Goal: Information Seeking & Learning: Understand process/instructions

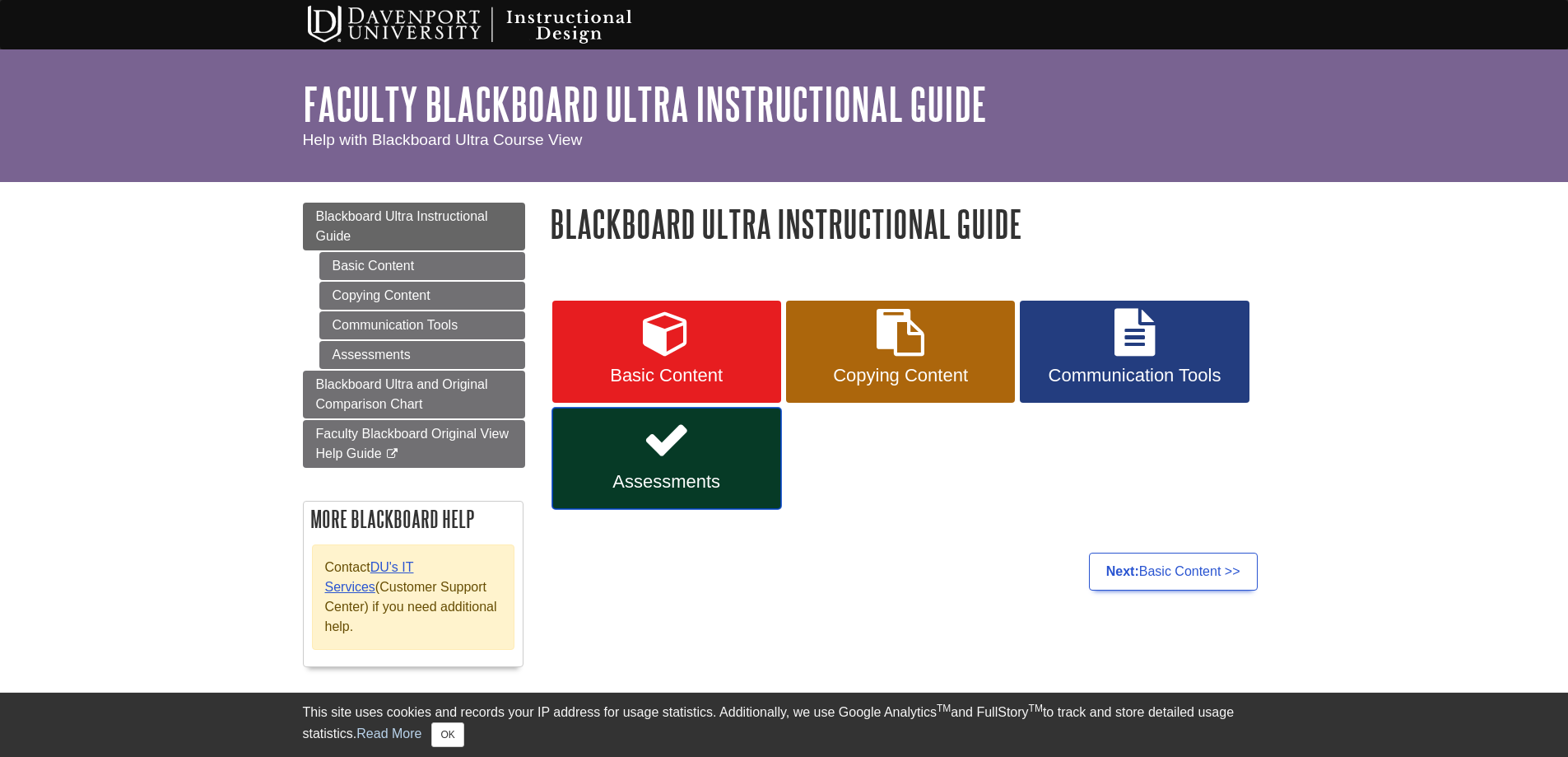
click at [637, 447] on link "Assessments" at bounding box center [667, 458] width 229 height 102
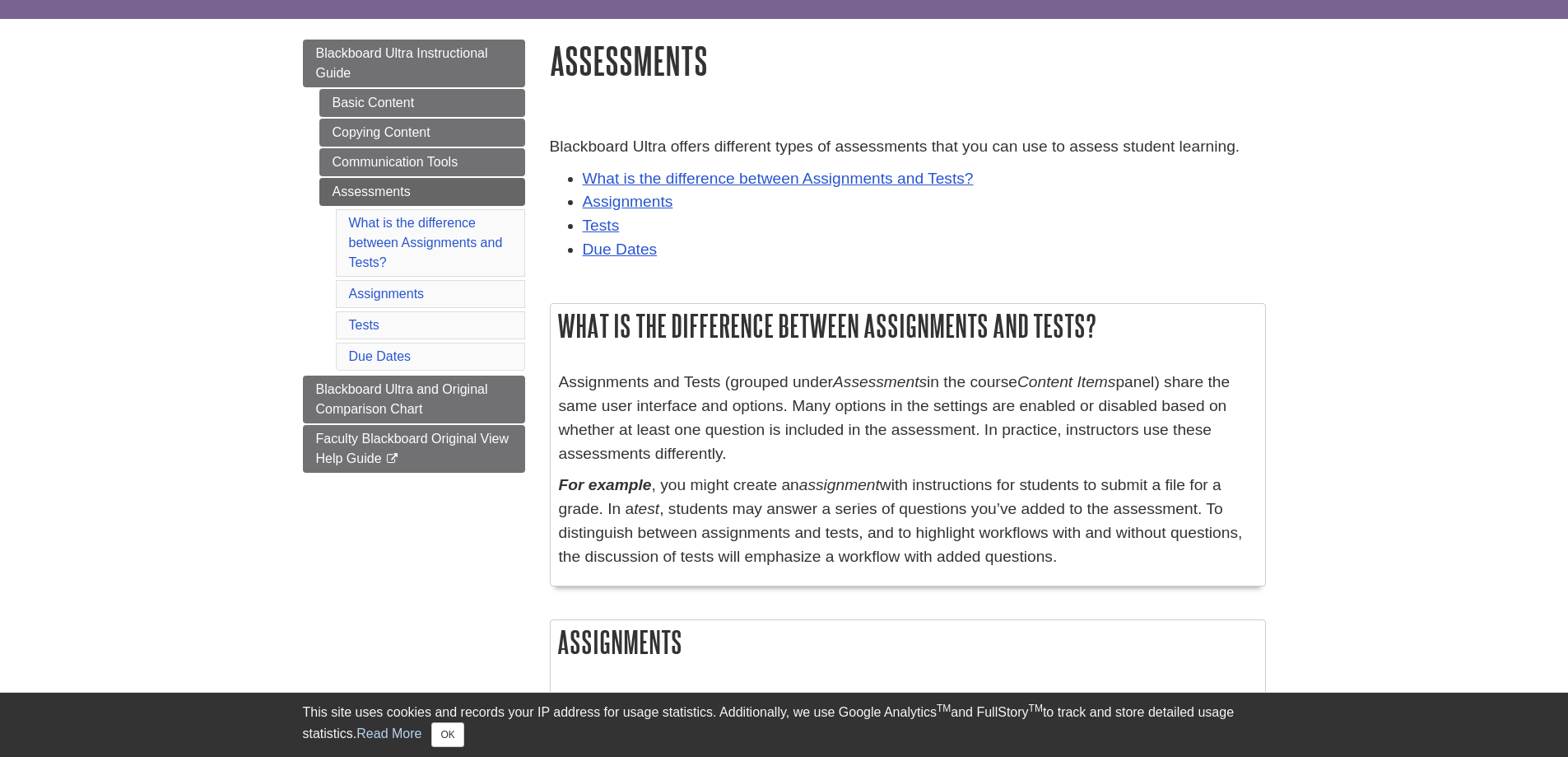
scroll to position [164, 0]
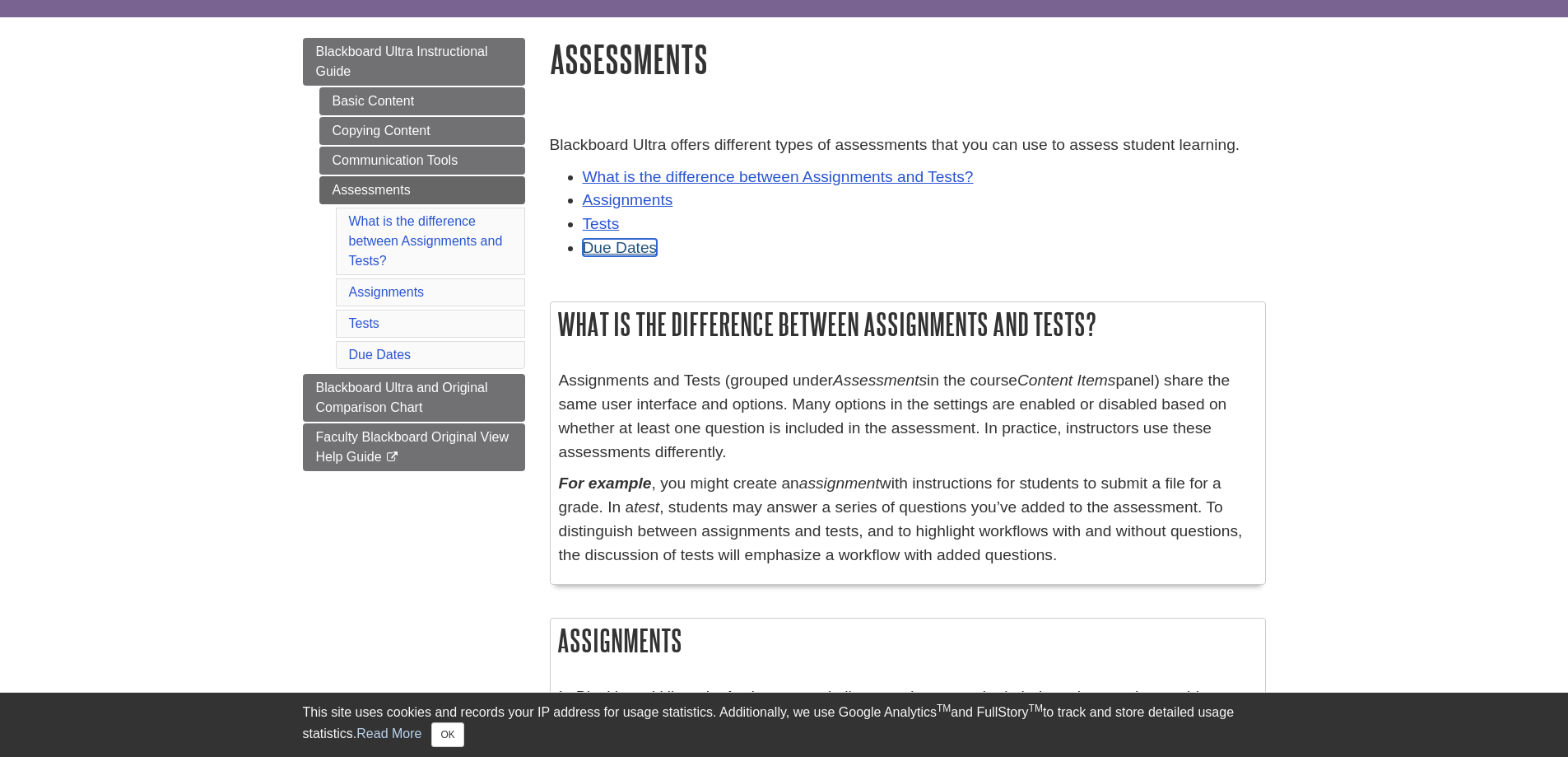
click at [618, 252] on link "Due Dates" at bounding box center [620, 248] width 75 height 17
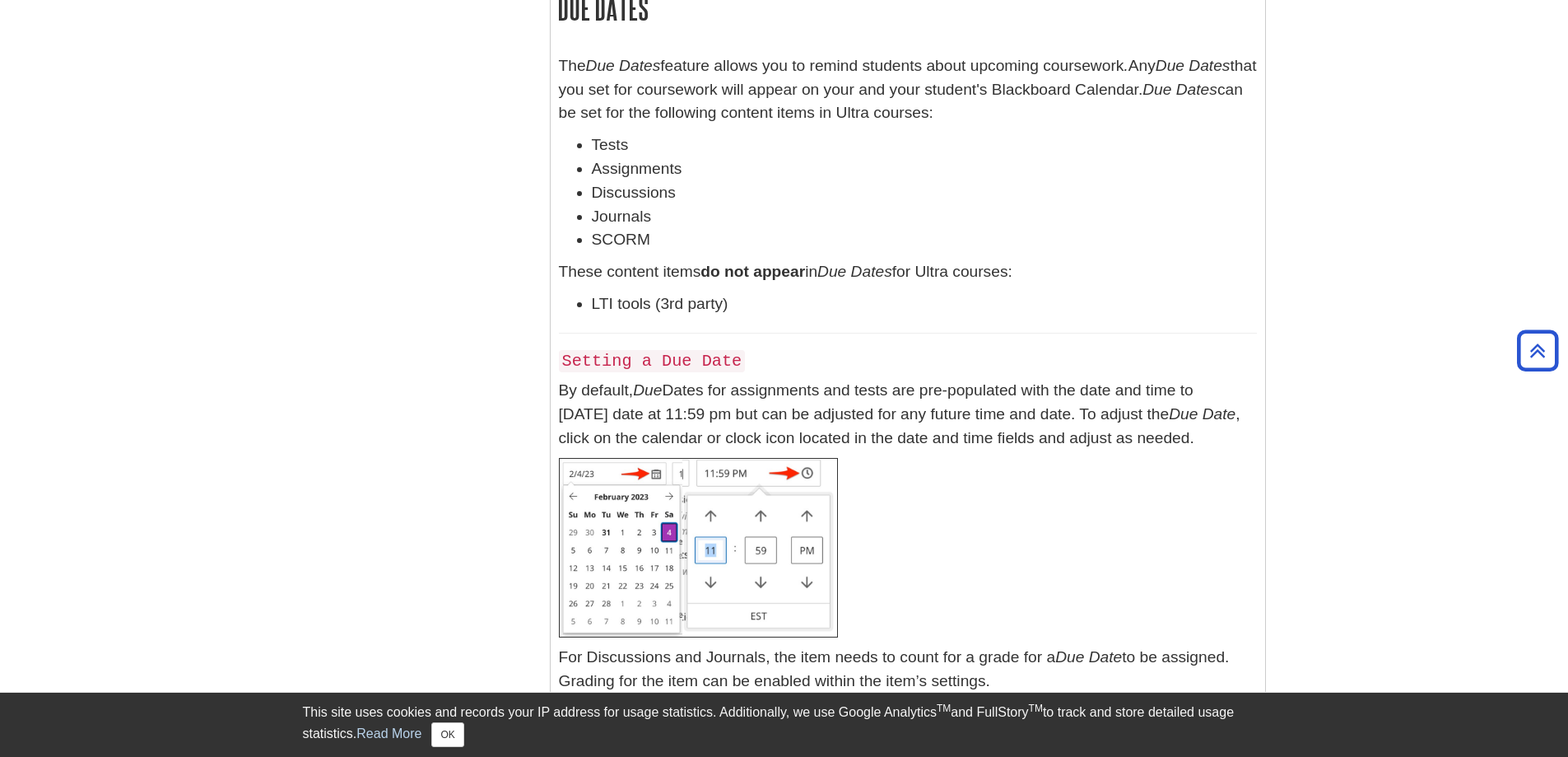
scroll to position [8700, 0]
click at [908, 516] on p at bounding box center [908, 547] width 698 height 180
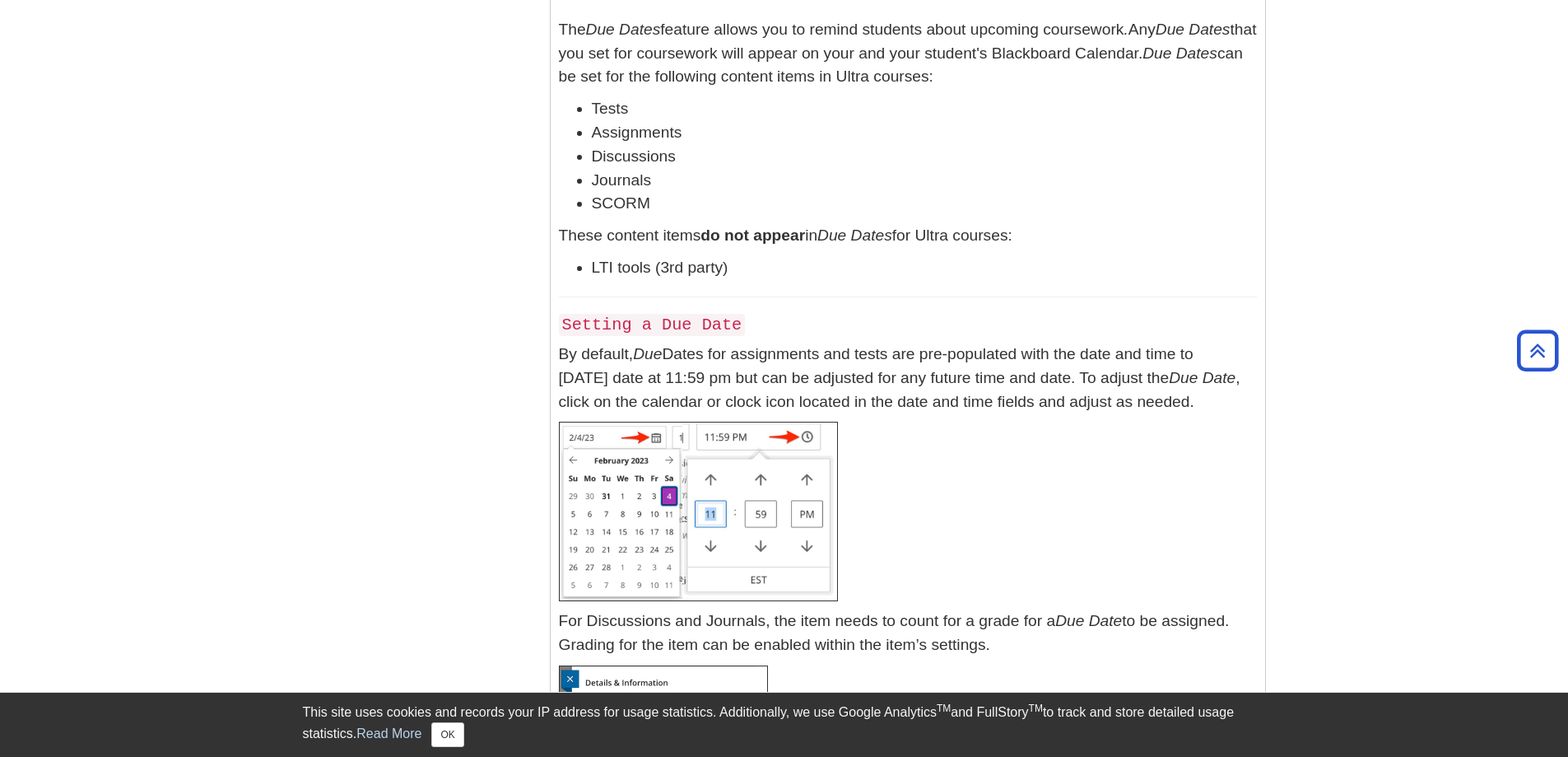
scroll to position [8637, 0]
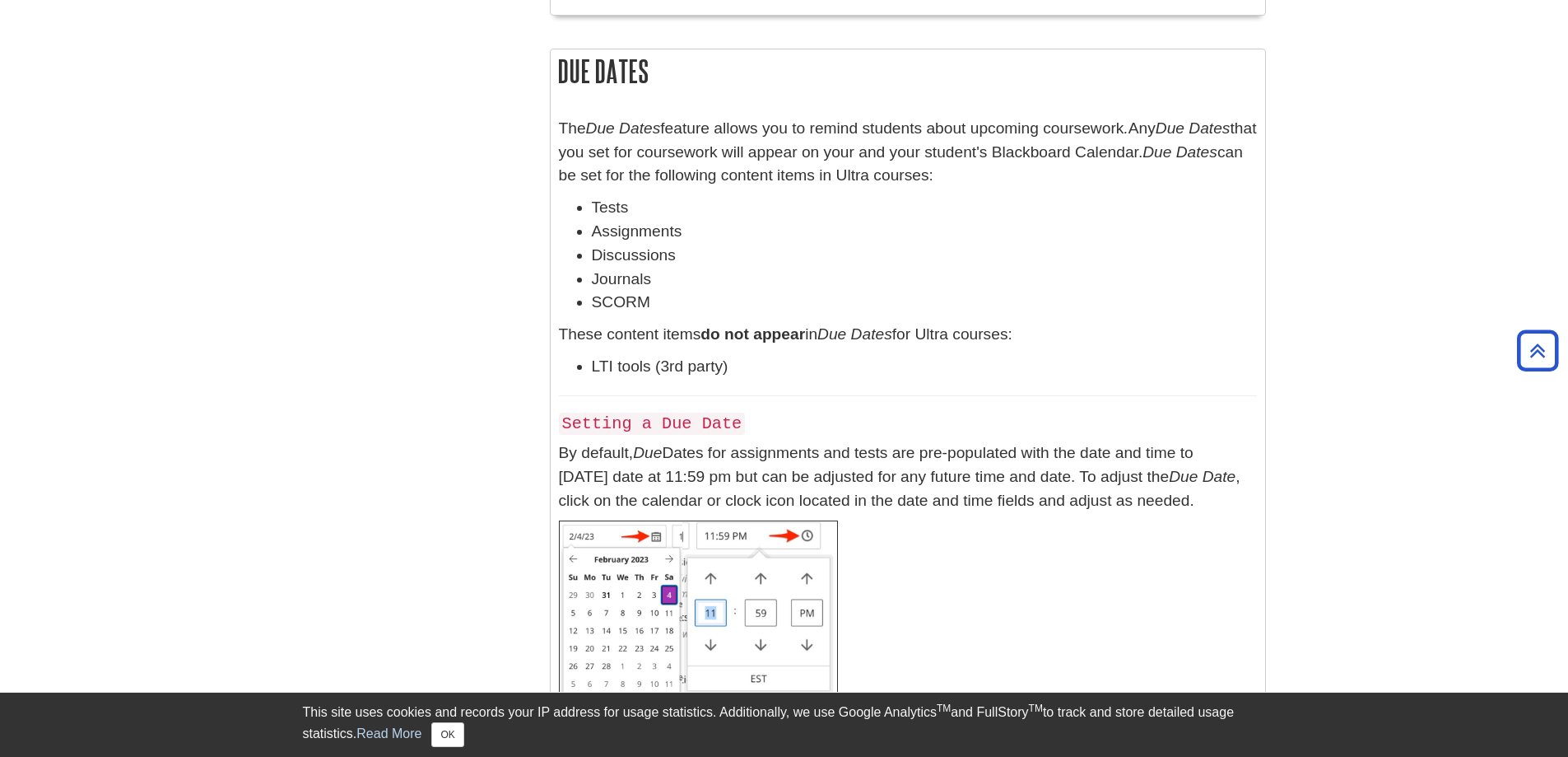
drag, startPoint x: 989, startPoint y: 546, endPoint x: 547, endPoint y: 100, distance: 627.9
copy div "Due Dates The Due Dates feature allows you to remind students about upcoming co…"
click at [912, 605] on p at bounding box center [908, 611] width 698 height 180
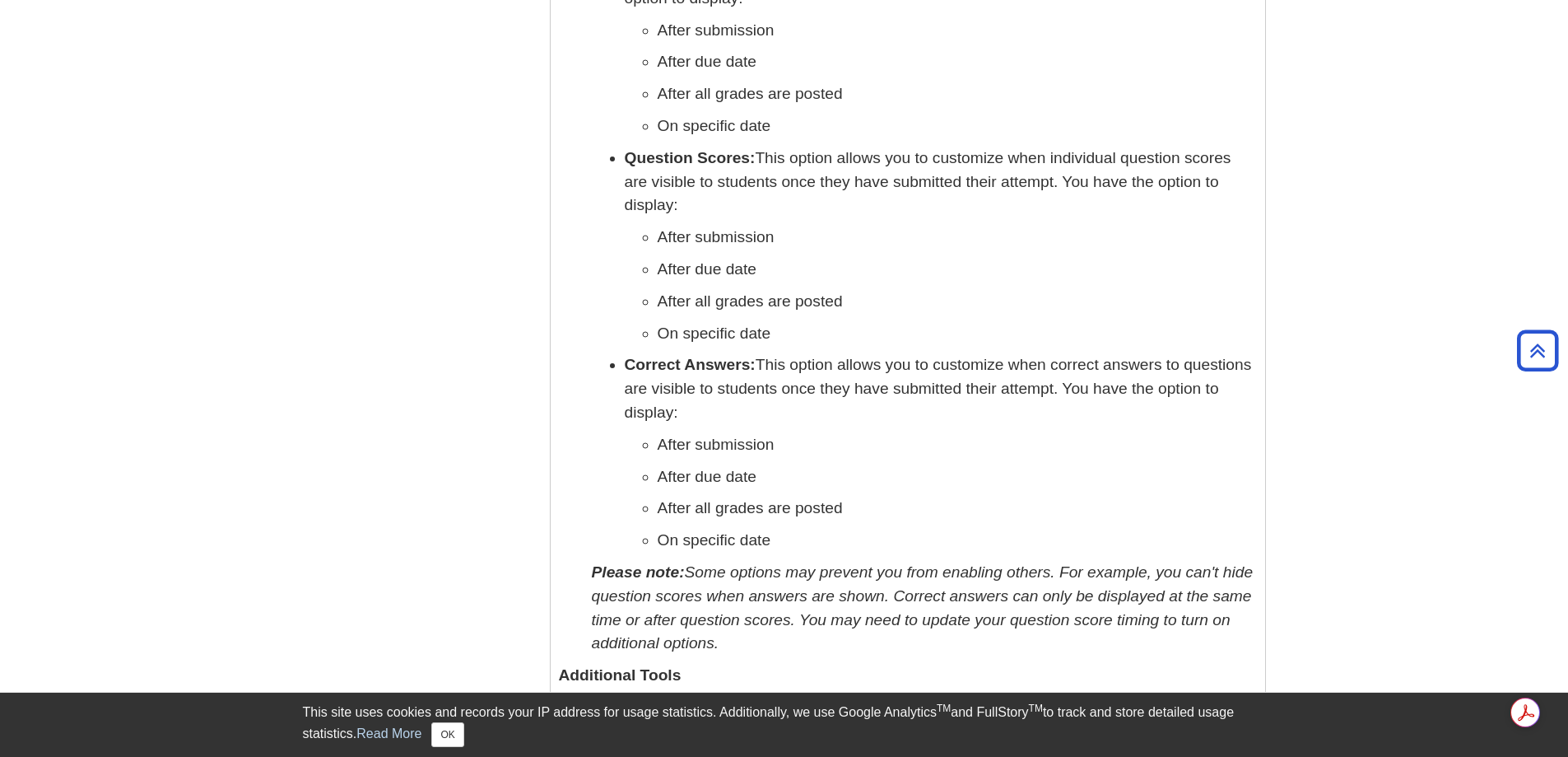
scroll to position [7155, 0]
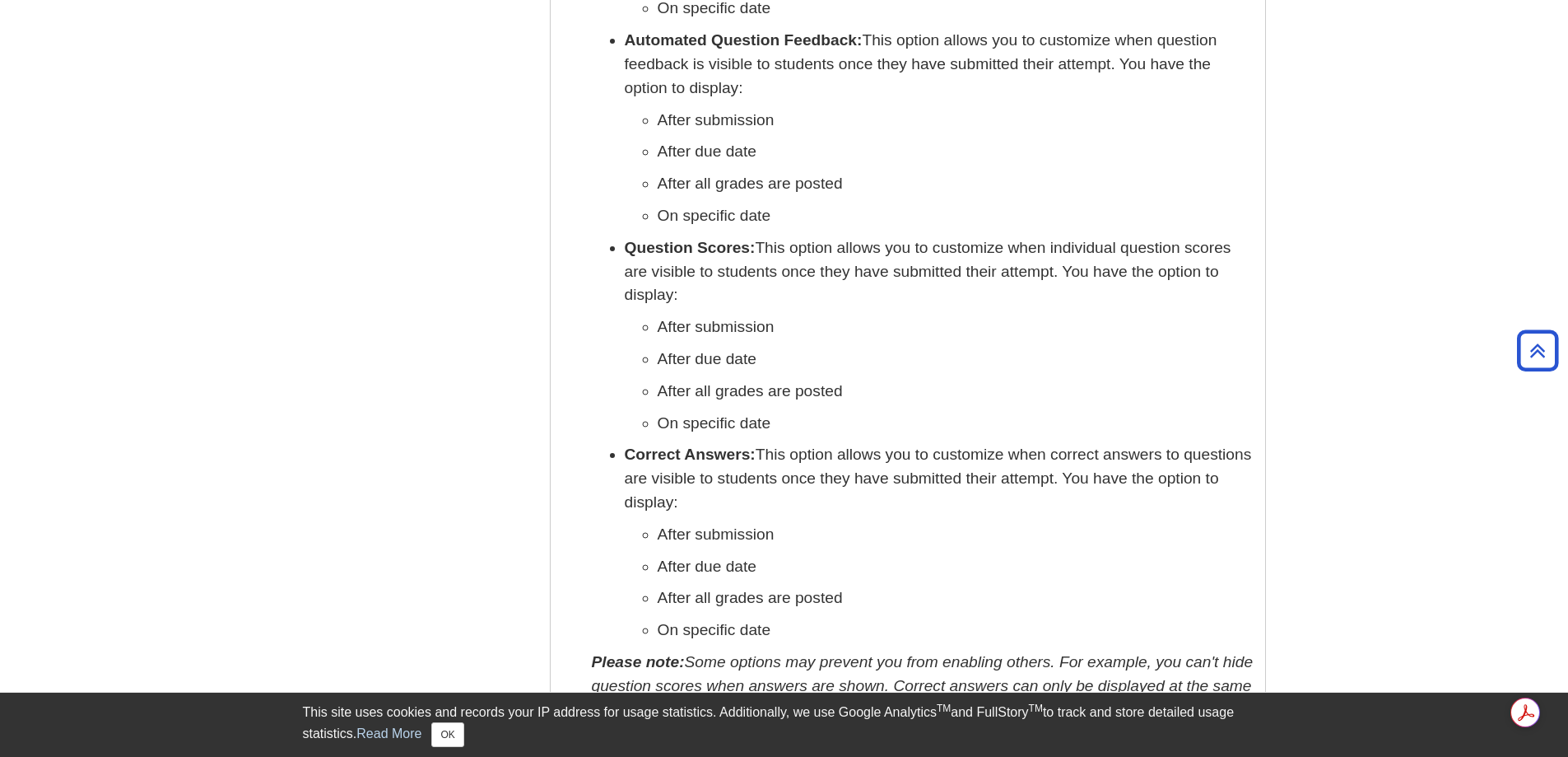
scroll to position [164, 0]
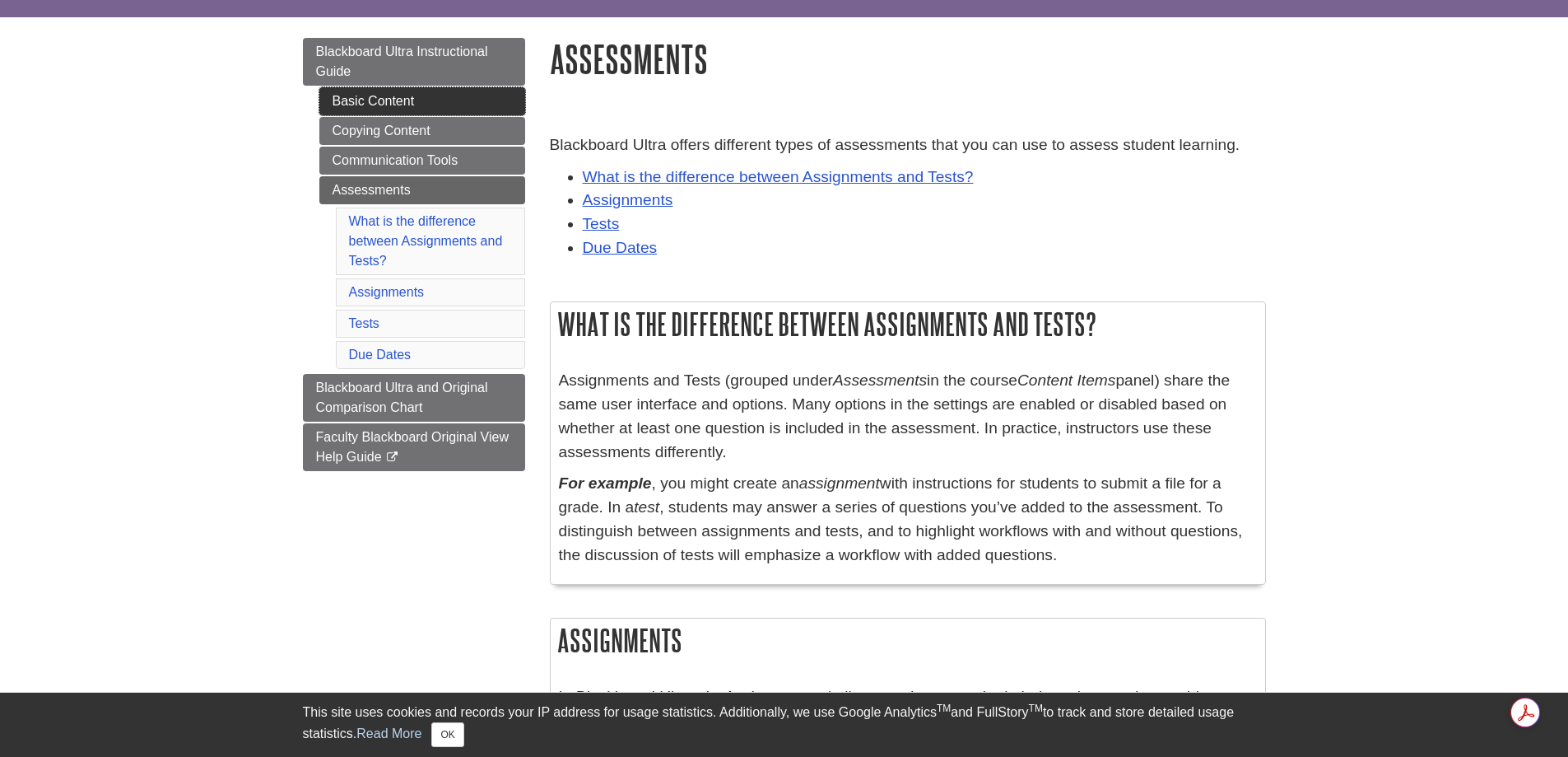
click at [354, 94] on link "Basic Content" at bounding box center [422, 101] width 206 height 28
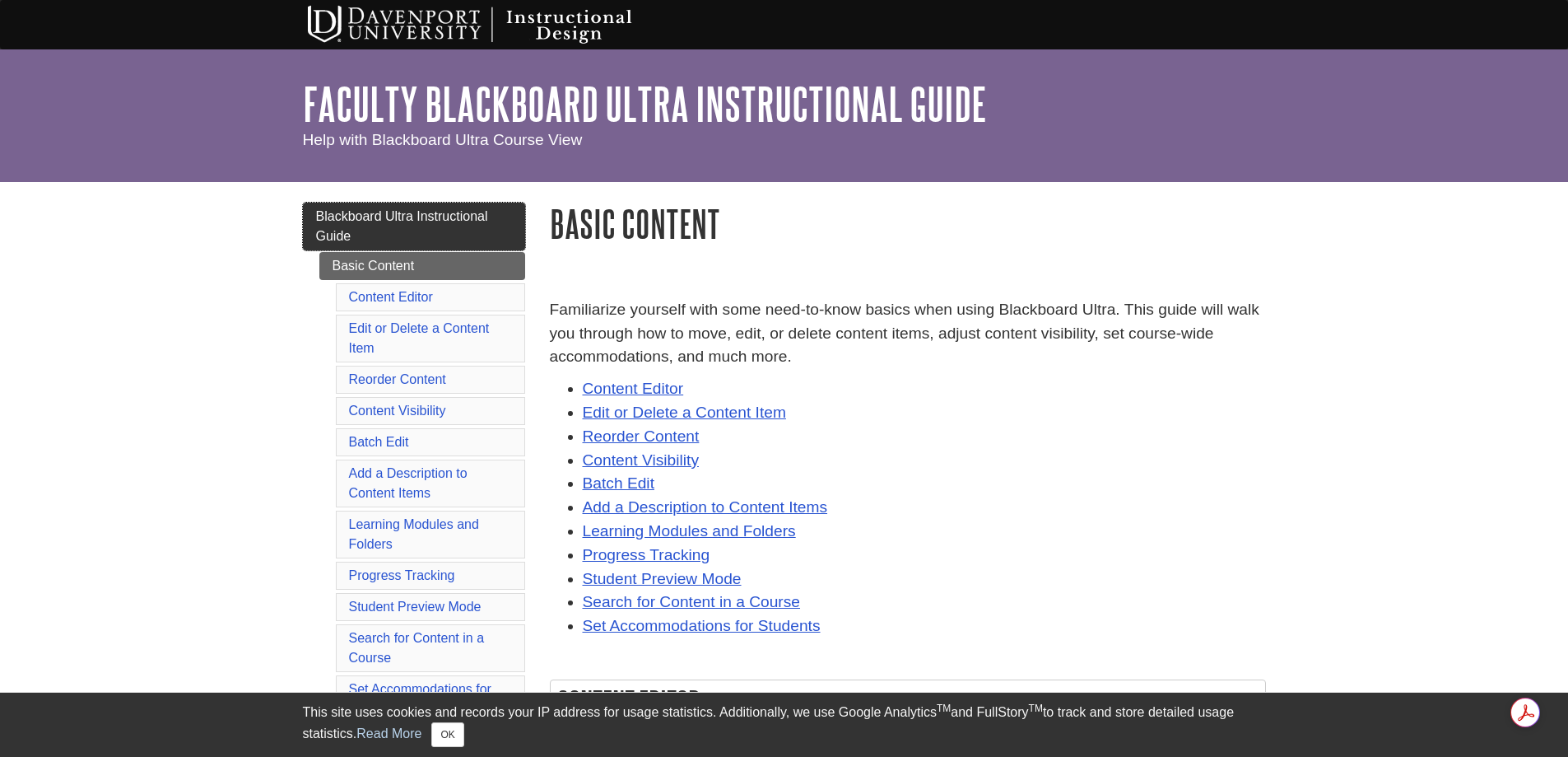
click at [350, 217] on span "Blackboard Ultra Instructional Guide" at bounding box center [402, 226] width 172 height 34
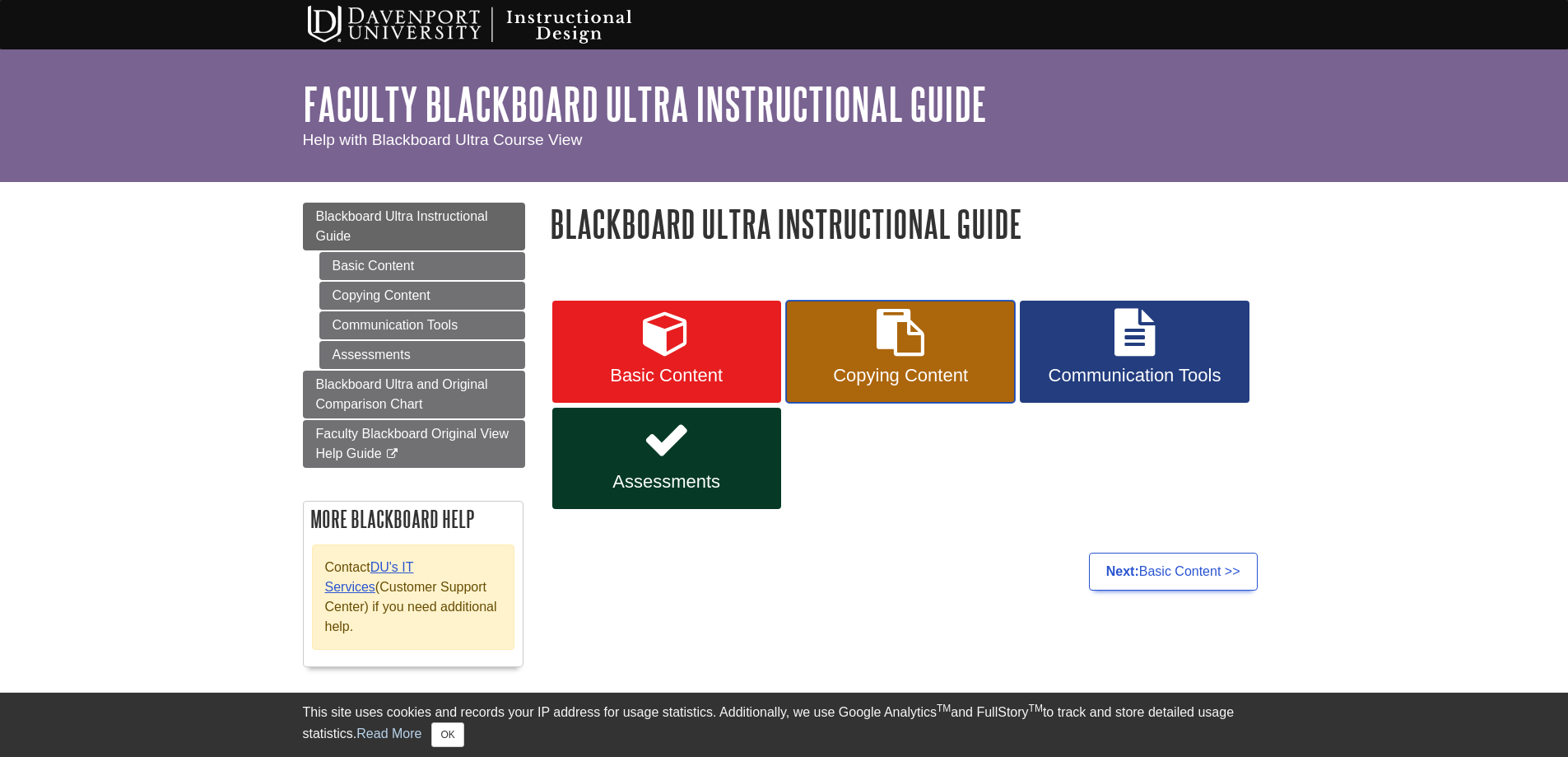
click at [896, 346] on icon at bounding box center [900, 333] width 48 height 48
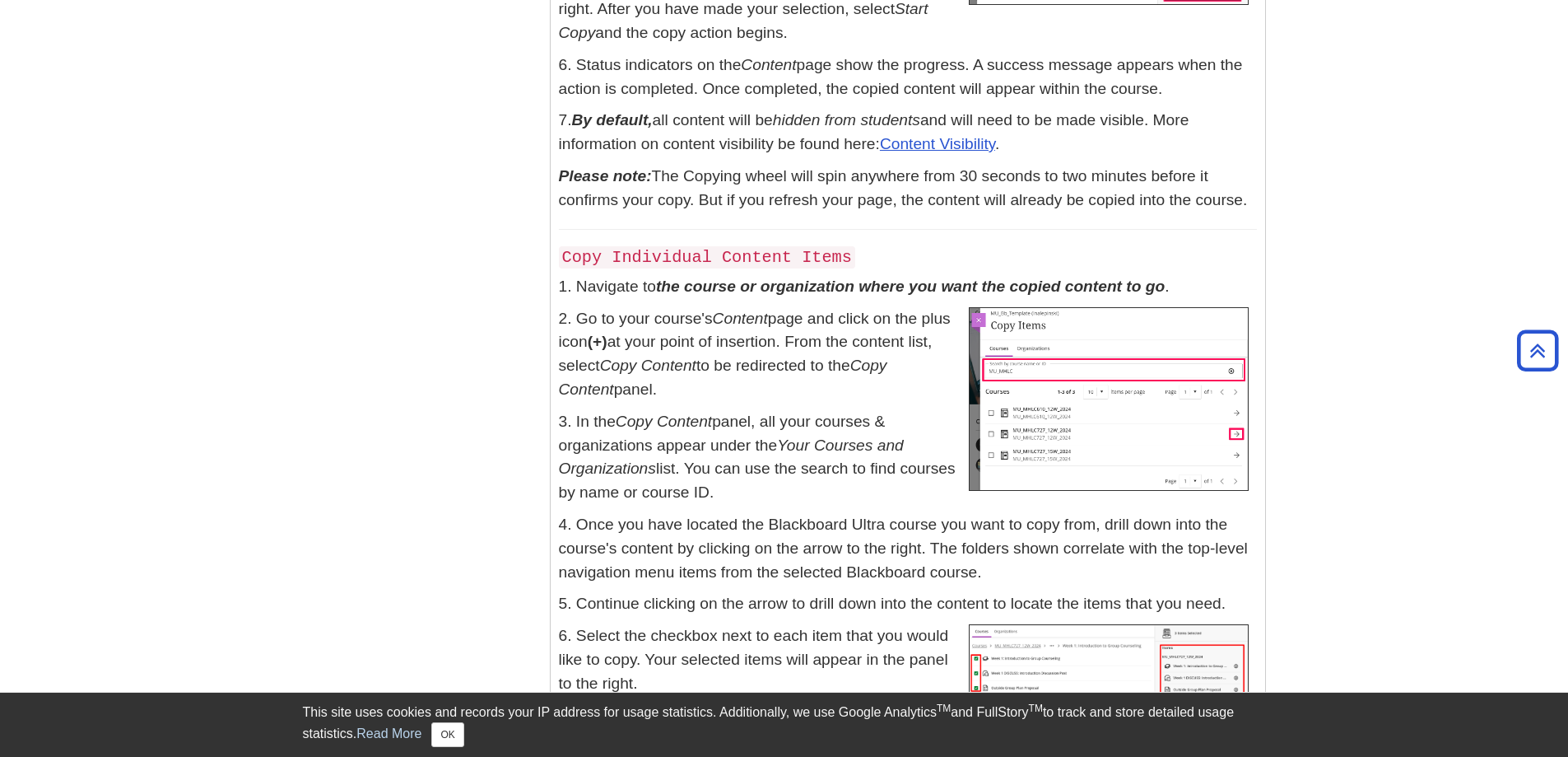
scroll to position [1153, 0]
